Goal: Find specific page/section: Find specific page/section

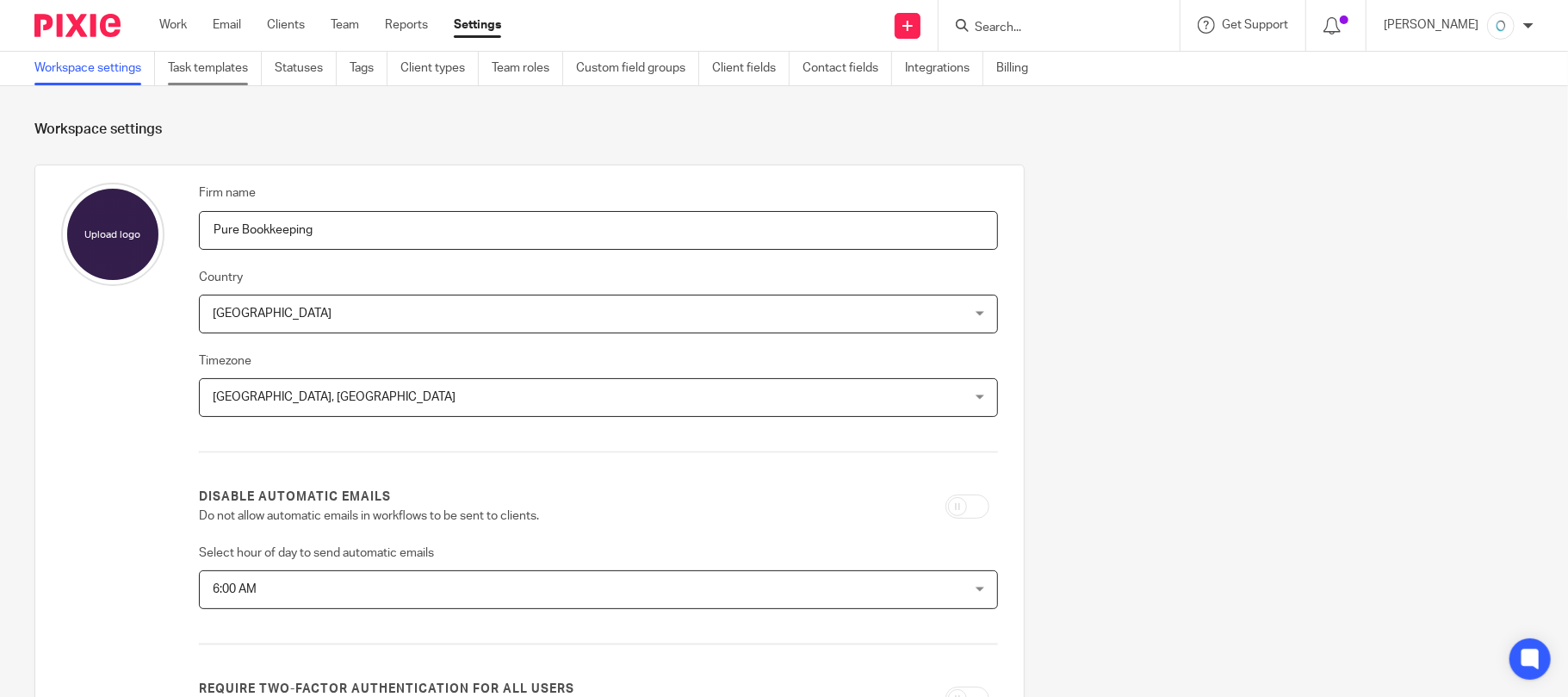
click at [194, 73] on link "Task templates" at bounding box center [215, 68] width 94 height 34
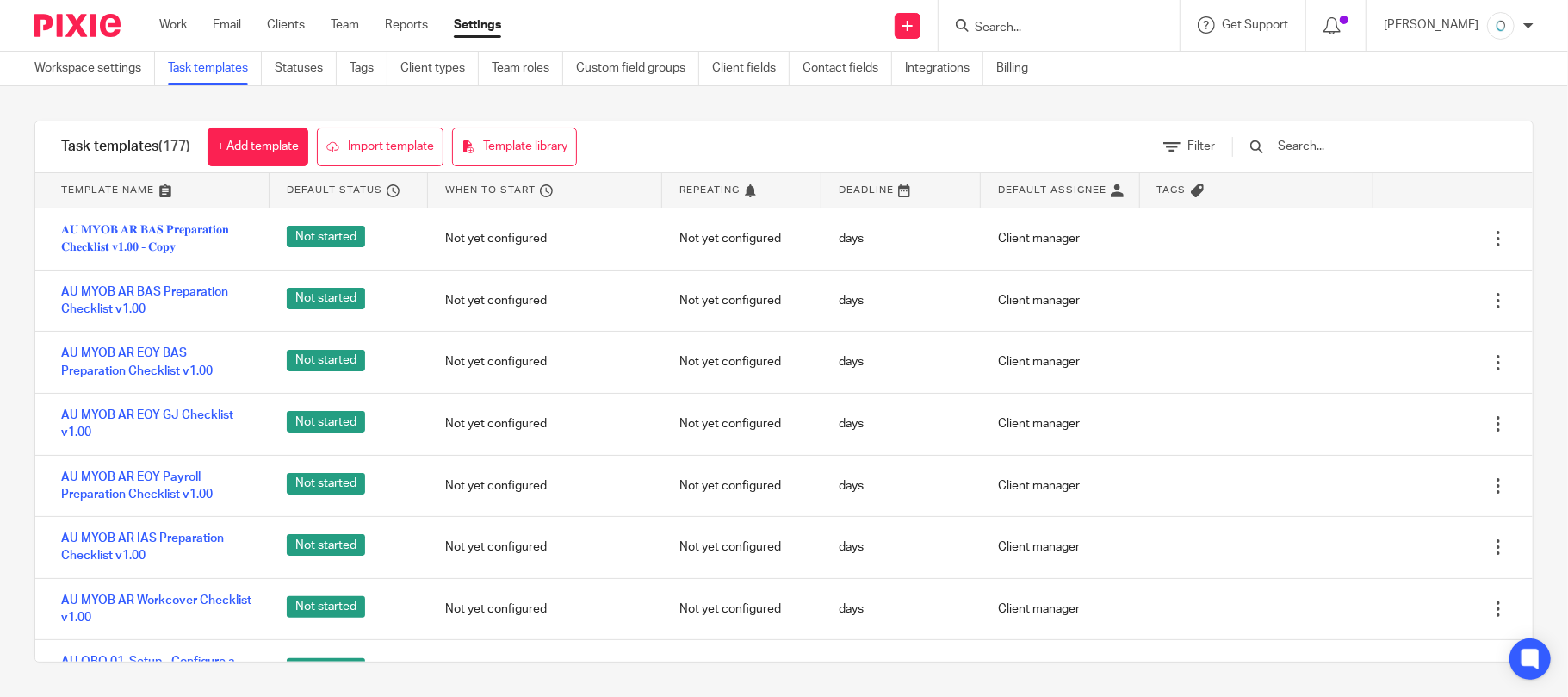
click at [1338, 149] on input "text" at bounding box center [1377, 147] width 201 height 19
paste input "AU XERO BAS Preparation NEW BAS v1.00"
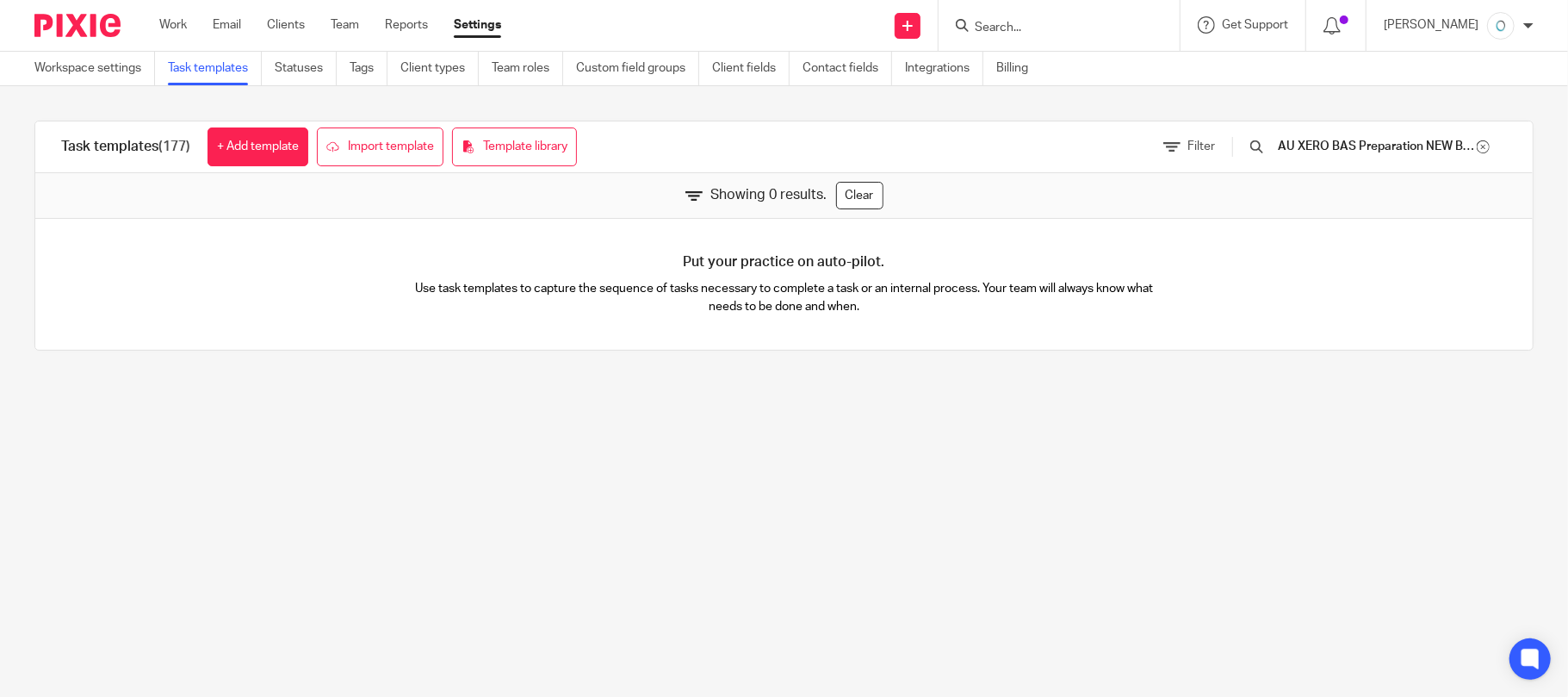
scroll to position [0, 78]
drag, startPoint x: 1434, startPoint y: 143, endPoint x: 1514, endPoint y: 143, distance: 80.0
click at [1514, 143] on div "Filter AU XERO BAS Preparation NEW BAS v1.00" at bounding box center [1335, 147] width 395 height 50
drag, startPoint x: 1380, startPoint y: 149, endPoint x: 1134, endPoint y: 149, distance: 246.0
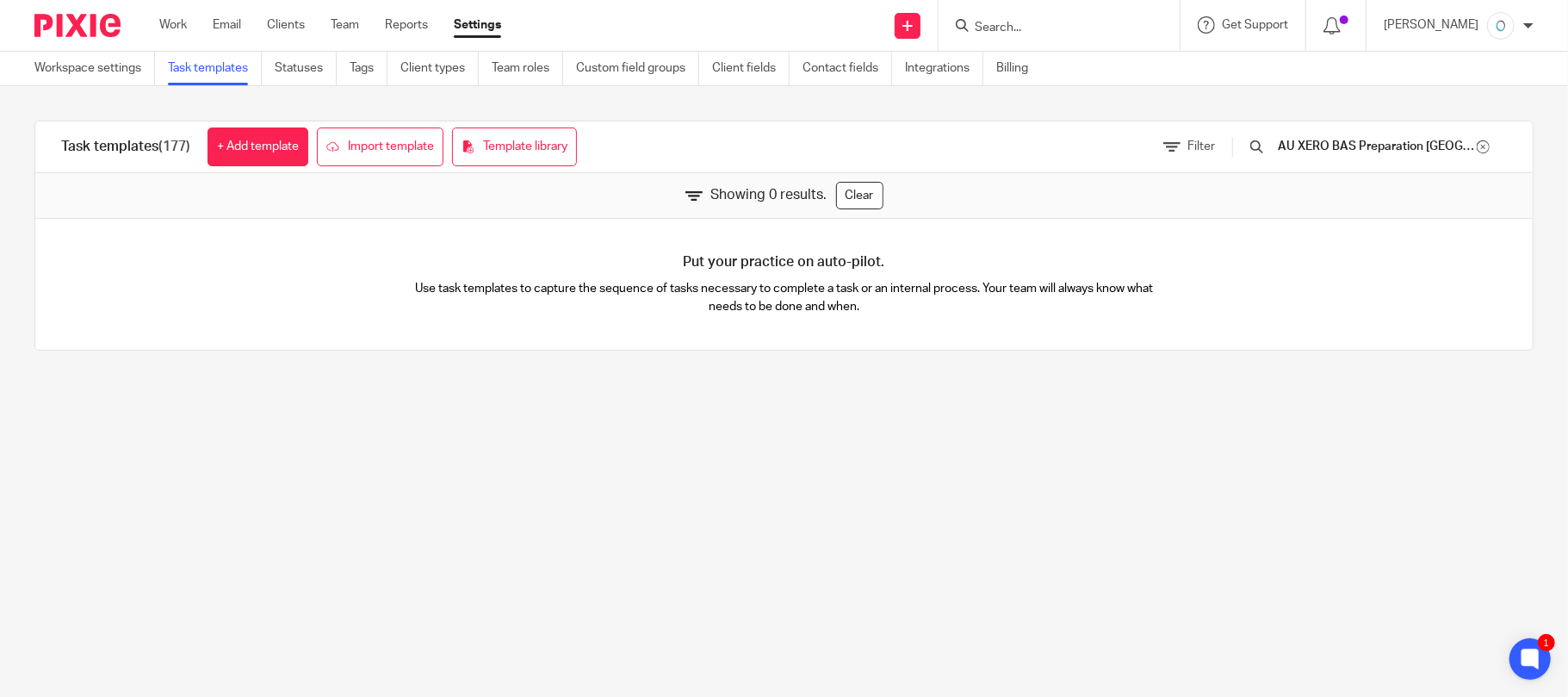
click at [1134, 149] on div "Task templates (177) + Add template Import template Template library Filter AU …" at bounding box center [784, 147] width 1498 height 51
drag, startPoint x: 1307, startPoint y: 149, endPoint x: 1378, endPoint y: 149, distance: 71.0
click at [1307, 149] on input "AU XERO BAS Preparation NEW BAS" at bounding box center [1377, 147] width 201 height 19
click at [1380, 149] on input "AU XERO BAS Preparation NEW BAS" at bounding box center [1377, 147] width 201 height 19
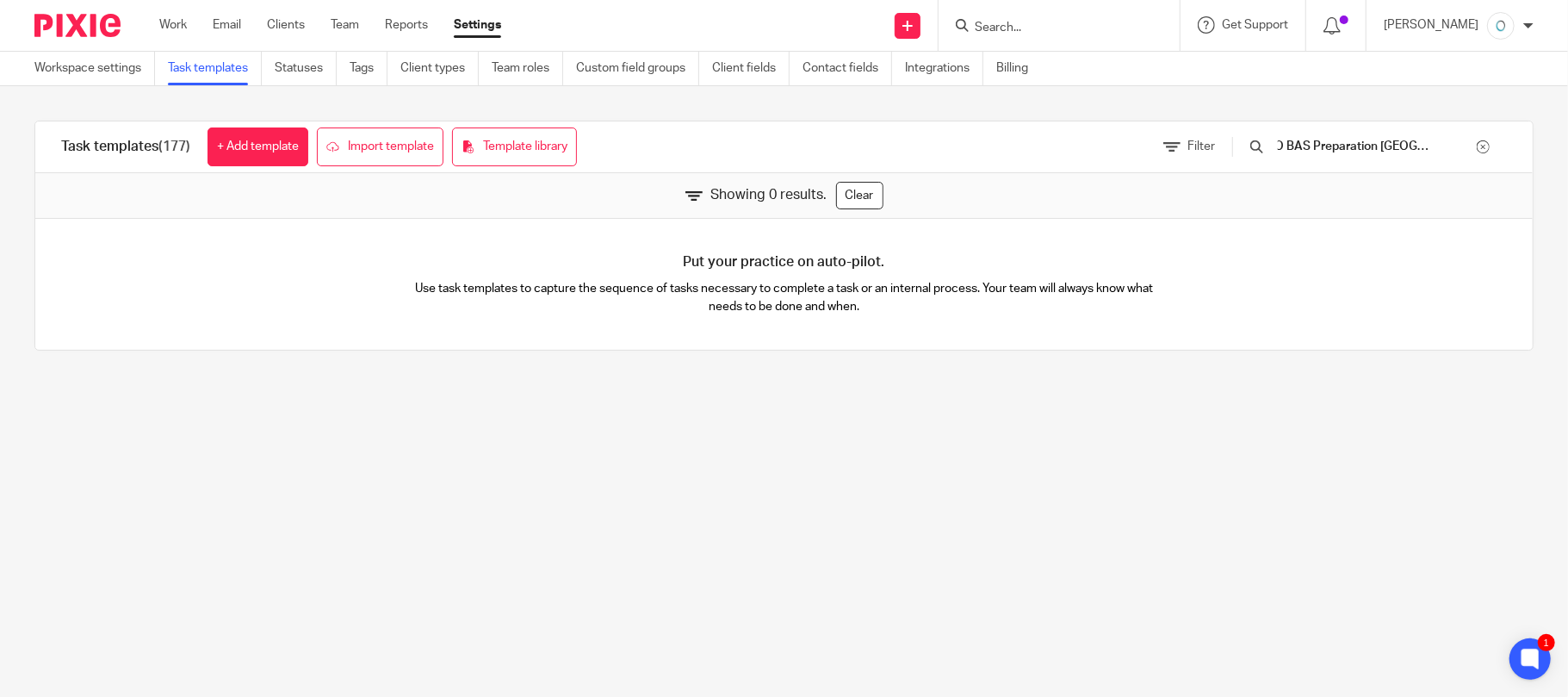
drag, startPoint x: 1389, startPoint y: 145, endPoint x: 1521, endPoint y: 151, distance: 132.1
click at [1521, 151] on div "Task templates (177) + Add template Import template Template library Filter AU …" at bounding box center [784, 236] width 1568 height 299
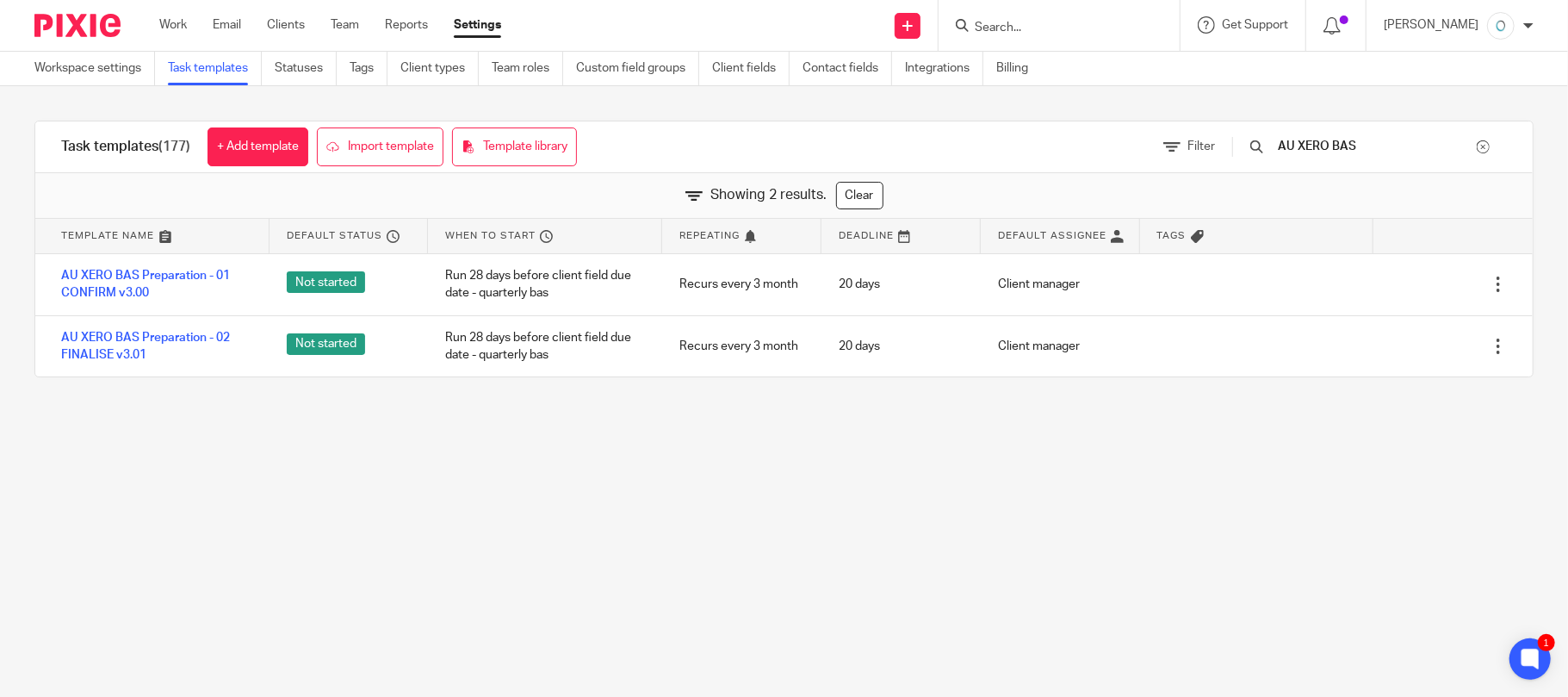
drag, startPoint x: 1379, startPoint y: 142, endPoint x: 1268, endPoint y: 140, distance: 111.0
click at [1268, 140] on div "AU XERO BAS" at bounding box center [1369, 147] width 275 height 19
paste input "Preparation NEW BAS v1.00"
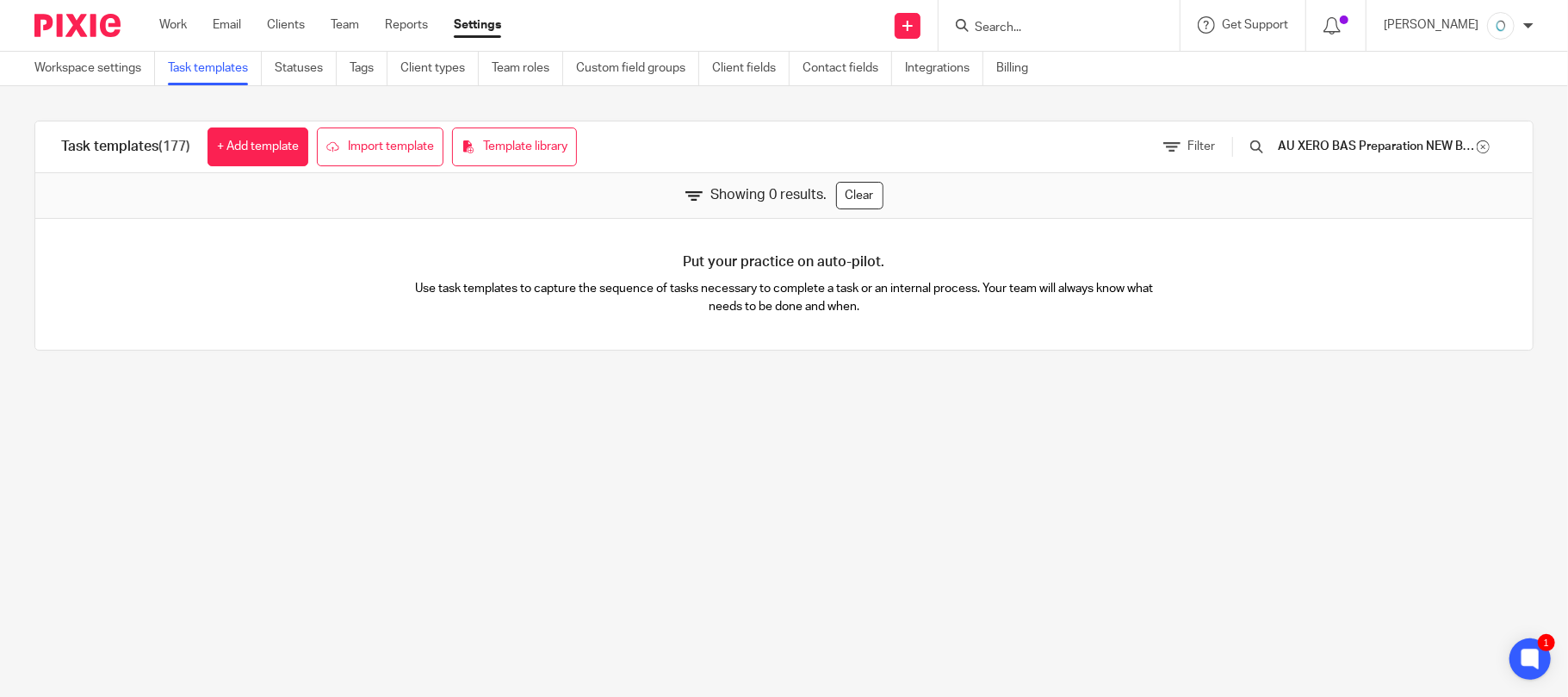
drag, startPoint x: 1373, startPoint y: 142, endPoint x: 1276, endPoint y: 142, distance: 97.0
click at [1276, 142] on div "AU XERO BAS Preparation NEW BAS v1.00" at bounding box center [1369, 147] width 275 height 19
drag, startPoint x: 1399, startPoint y: 147, endPoint x: 1417, endPoint y: 147, distance: 18.0
click at [1417, 147] on input "NEW BAS v1.00" at bounding box center [1377, 147] width 201 height 19
drag, startPoint x: 1347, startPoint y: 145, endPoint x: 1280, endPoint y: 145, distance: 67.0
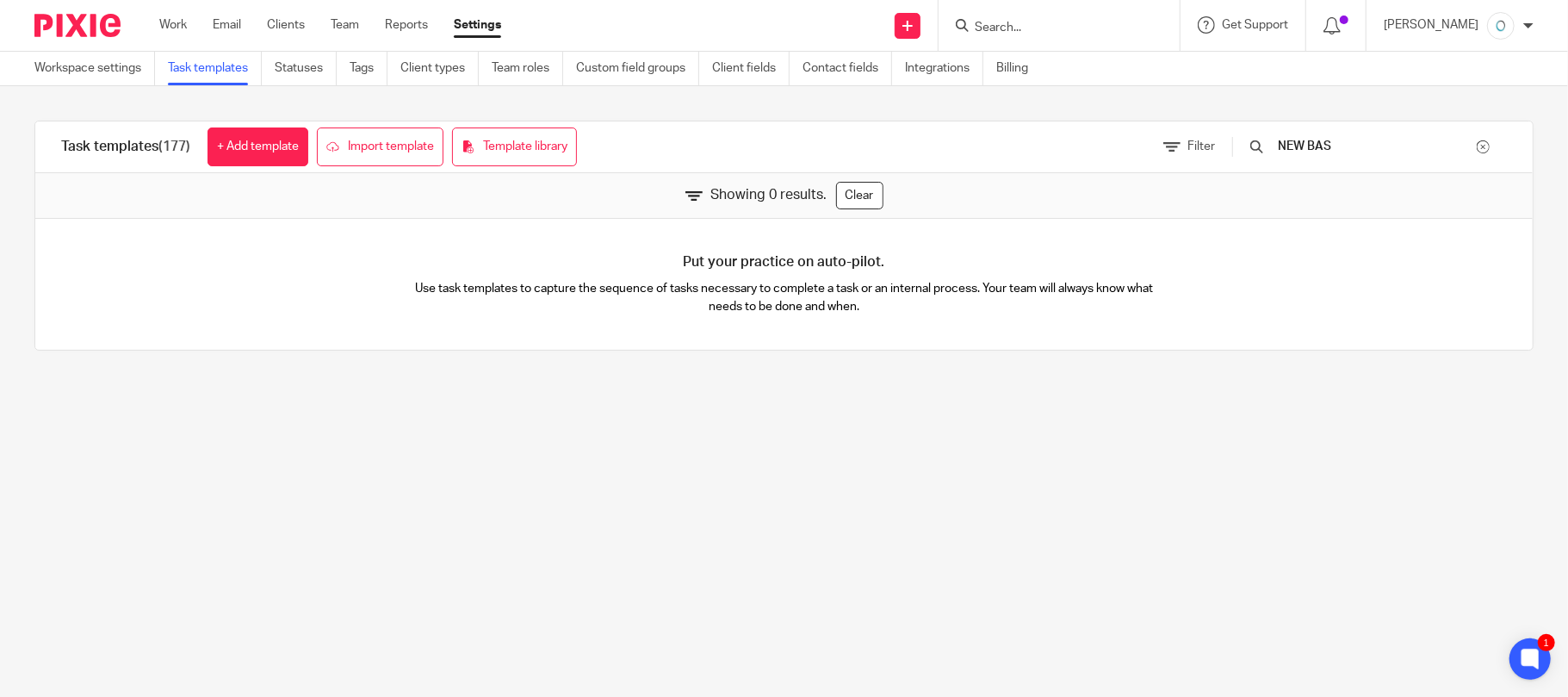
click at [1280, 145] on div "NEW BAS" at bounding box center [1369, 147] width 275 height 19
paste input "YR"
type input "NYR"
click at [221, 70] on link "Task templates" at bounding box center [215, 68] width 94 height 34
click at [1477, 145] on div at bounding box center [1483, 147] width 13 height 13
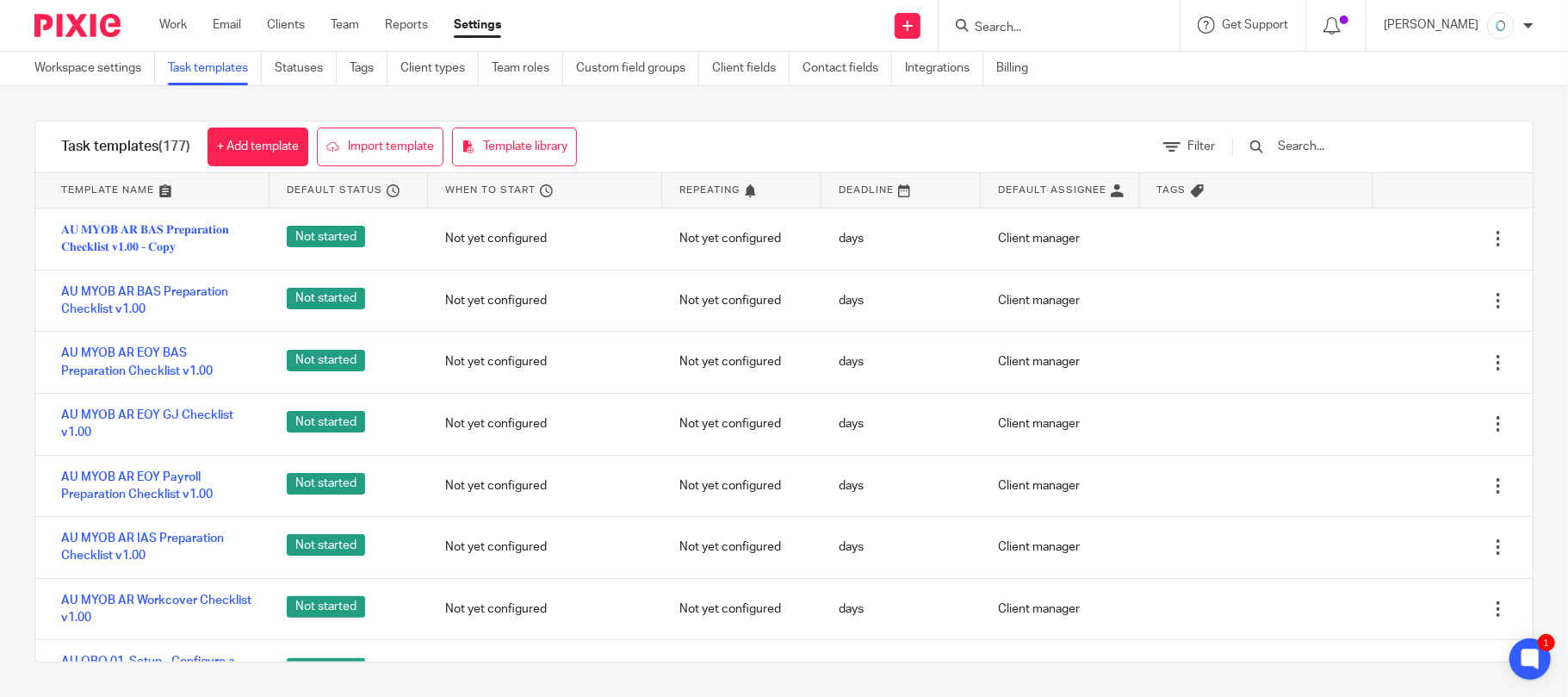
click at [1023, 528] on div "Client manager" at bounding box center [1060, 547] width 159 height 43
click at [1327, 142] on input "text" at bounding box center [1377, 147] width 201 height 19
paste input "NYR"
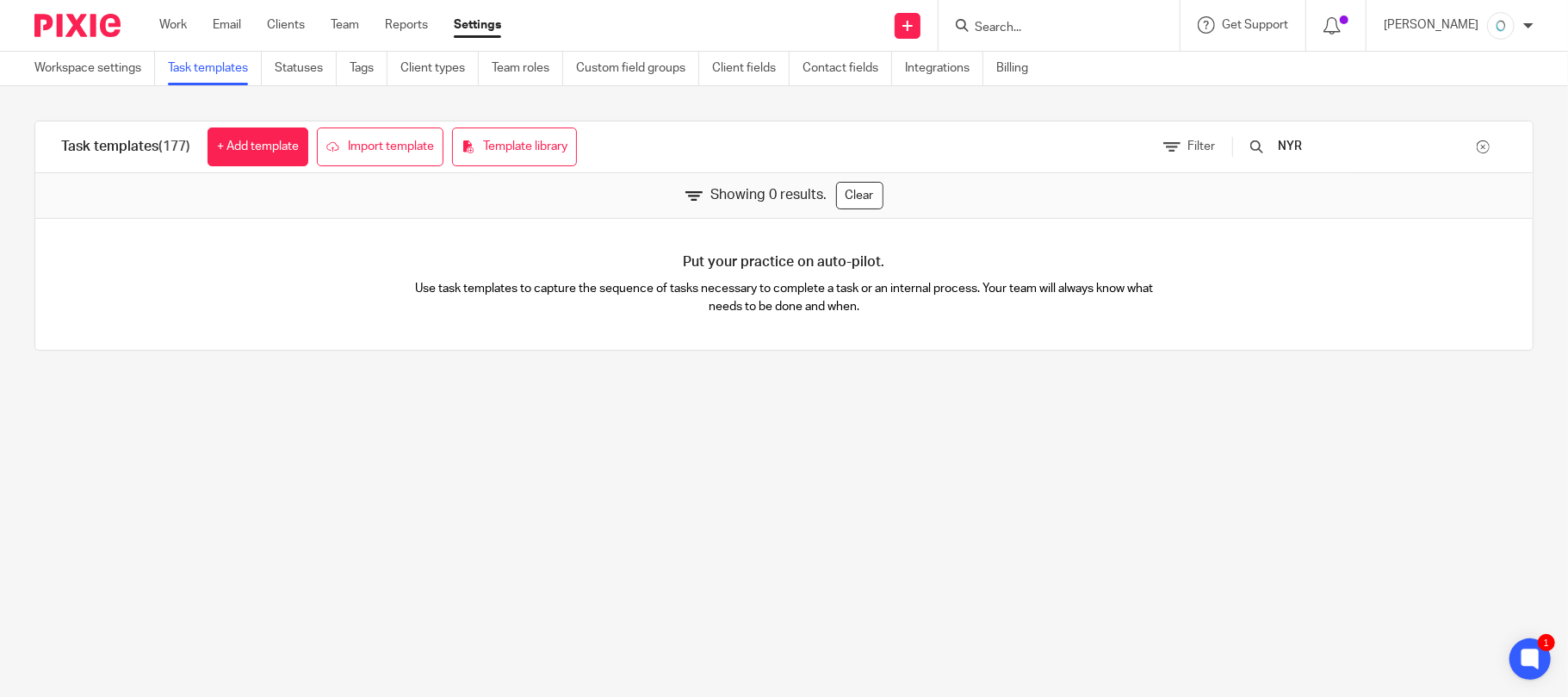
type input "NYR"
